Goal: Navigation & Orientation: Find specific page/section

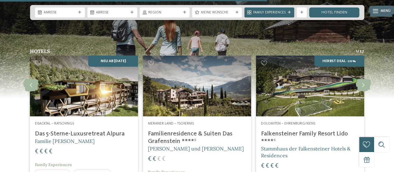
scroll to position [685, 0]
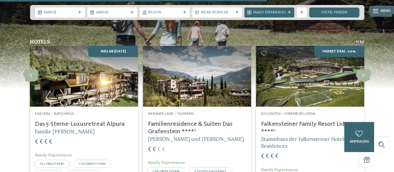
click at [302, 89] on img at bounding box center [310, 76] width 108 height 61
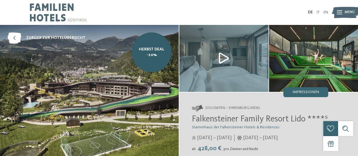
click at [344, 10] on img at bounding box center [345, 13] width 27 height 14
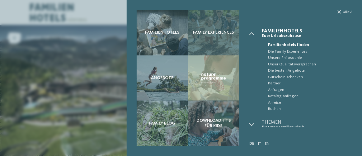
click at [208, 35] on span "Family Experiences" at bounding box center [213, 32] width 41 height 5
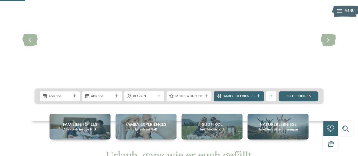
scroll to position [141, 0]
